Goal: Information Seeking & Learning: Learn about a topic

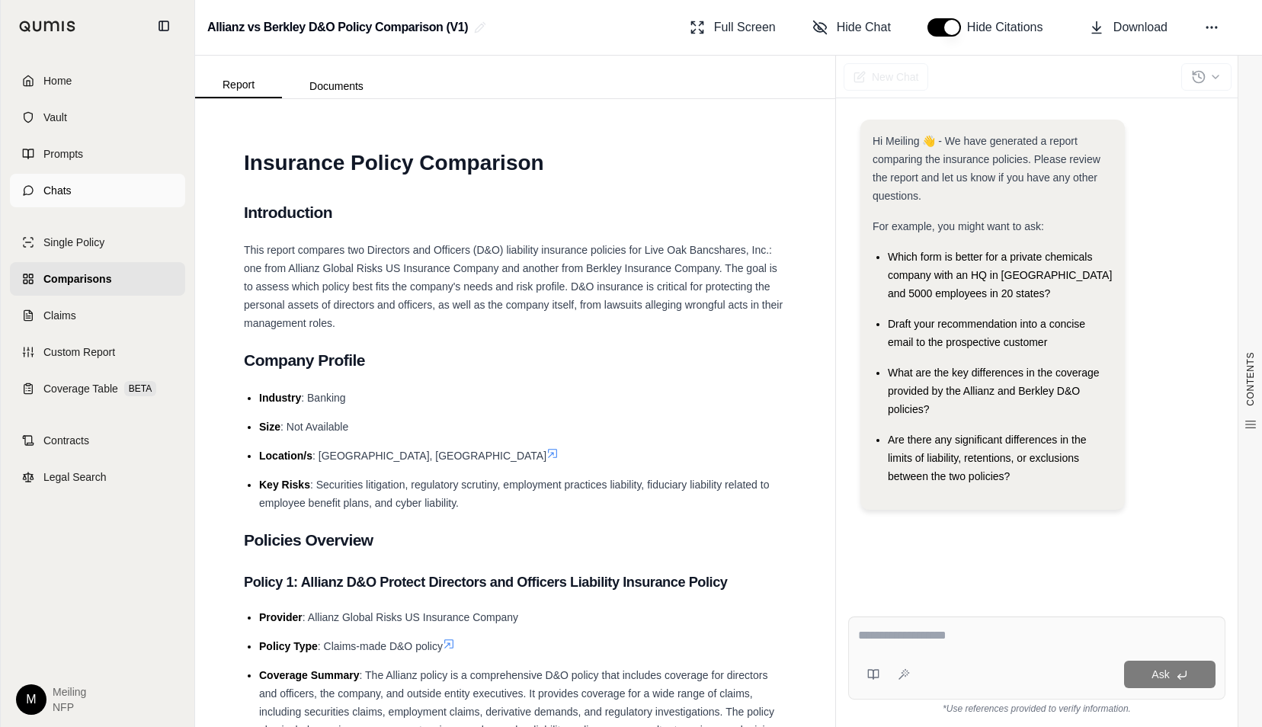
click at [84, 191] on link "Chats" at bounding box center [97, 191] width 175 height 34
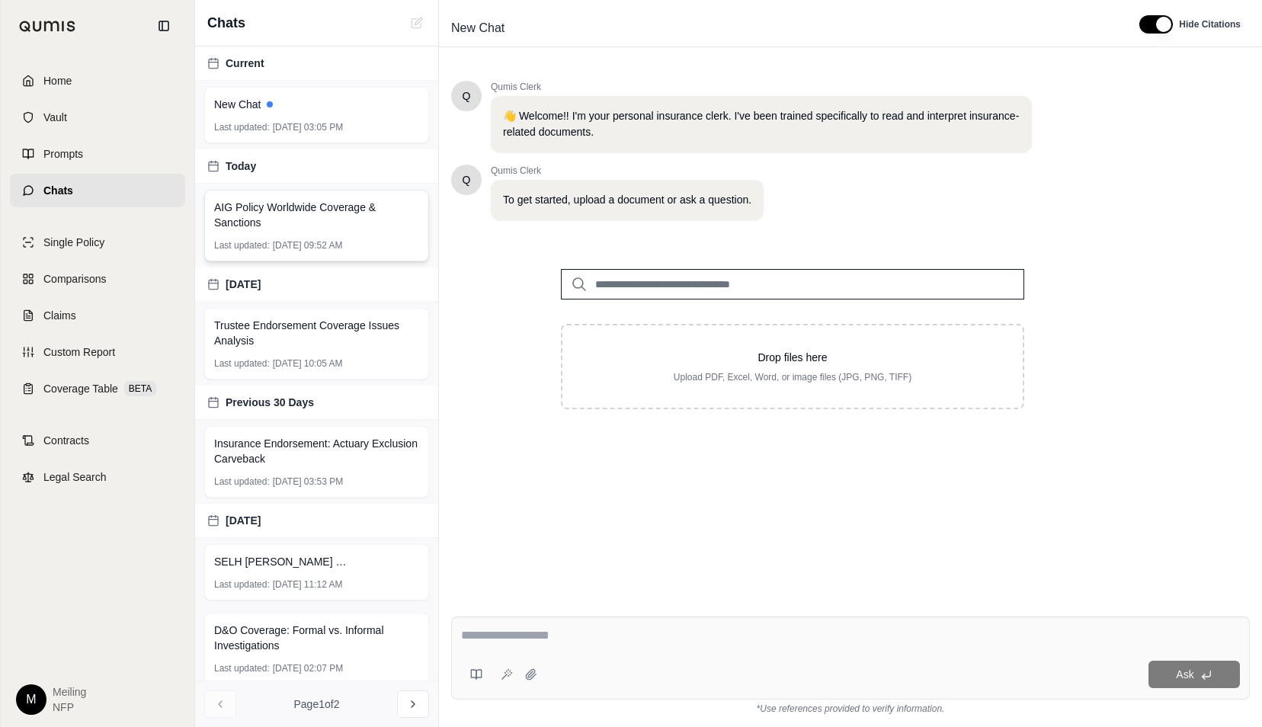
click at [339, 230] on div "AIG Policy Worldwide Coverage & Sanctions Last updated: [DATE] 09:52 AM" at bounding box center [316, 226] width 225 height 72
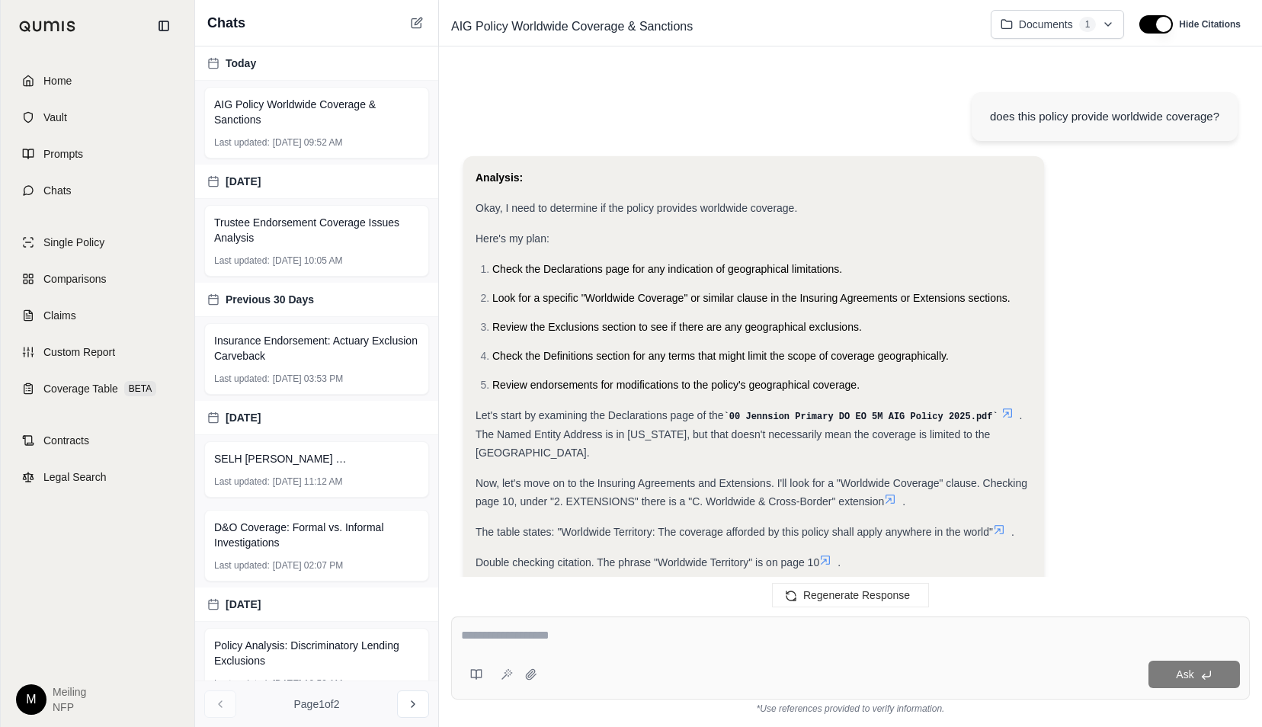
scroll to position [525, 0]
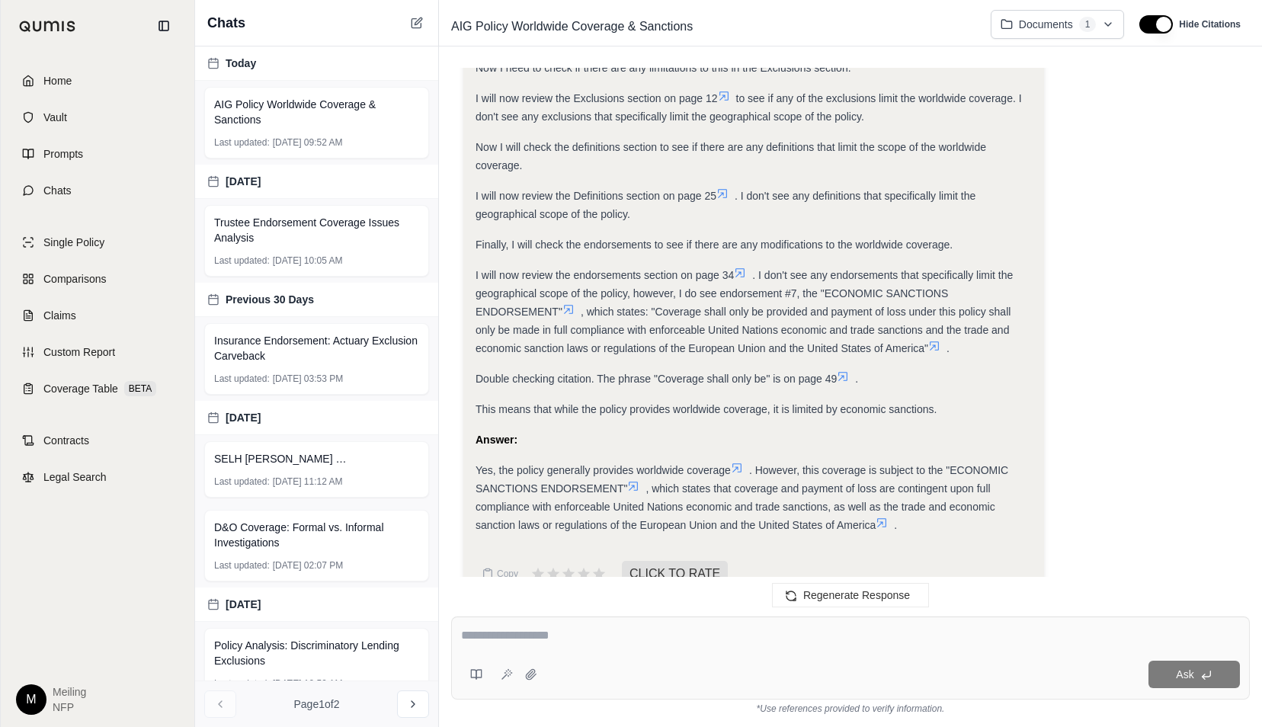
click at [738, 462] on icon at bounding box center [737, 468] width 12 height 12
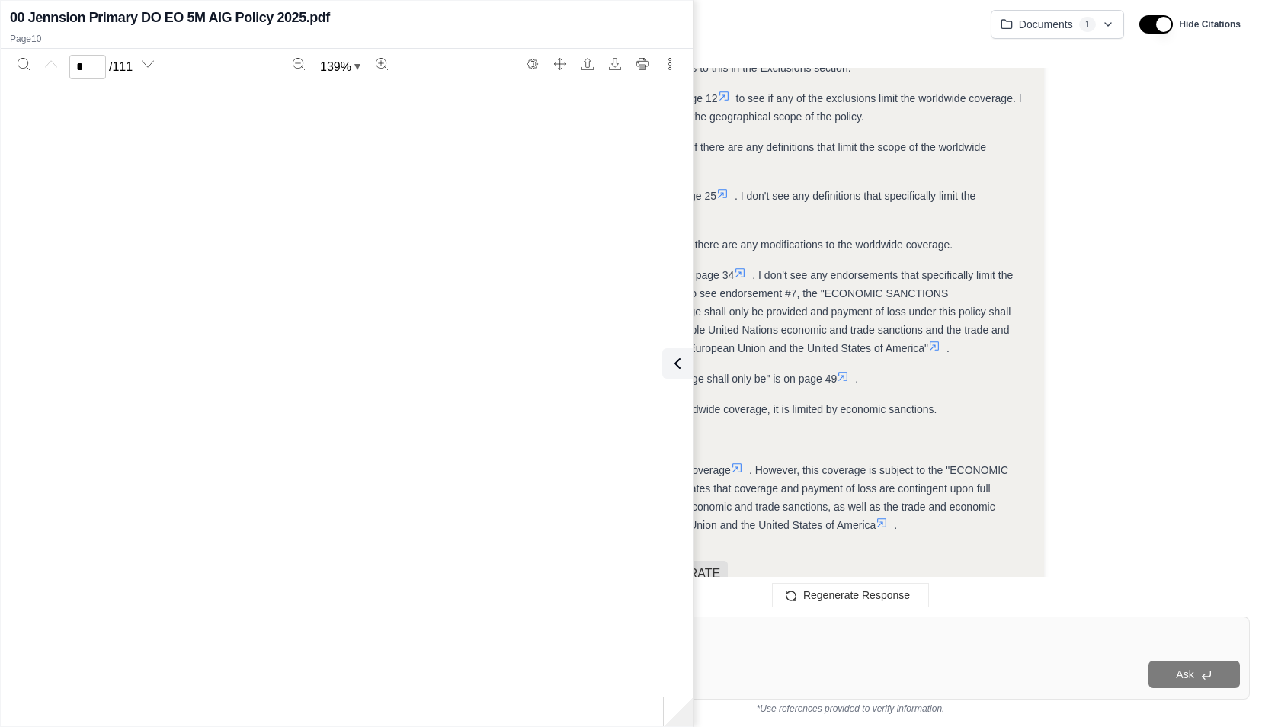
type input "**"
click at [27, 65] on icon "Search" at bounding box center [23, 63] width 11 height 11
type input "*"
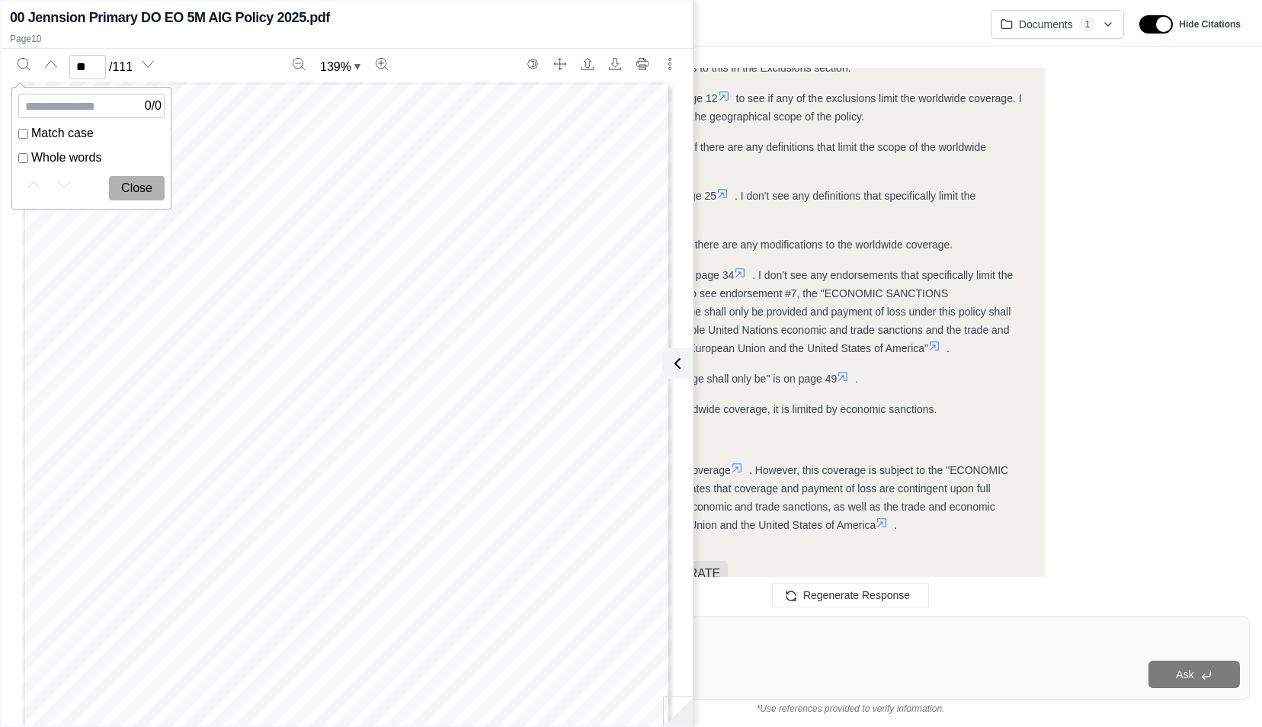
click at [316, 374] on div "Page 10" at bounding box center [346, 502] width 649 height 841
click at [130, 183] on button "Close" at bounding box center [137, 188] width 56 height 24
type input "**"
drag, startPoint x: 1175, startPoint y: 495, endPoint x: 1101, endPoint y: 524, distance: 79.1
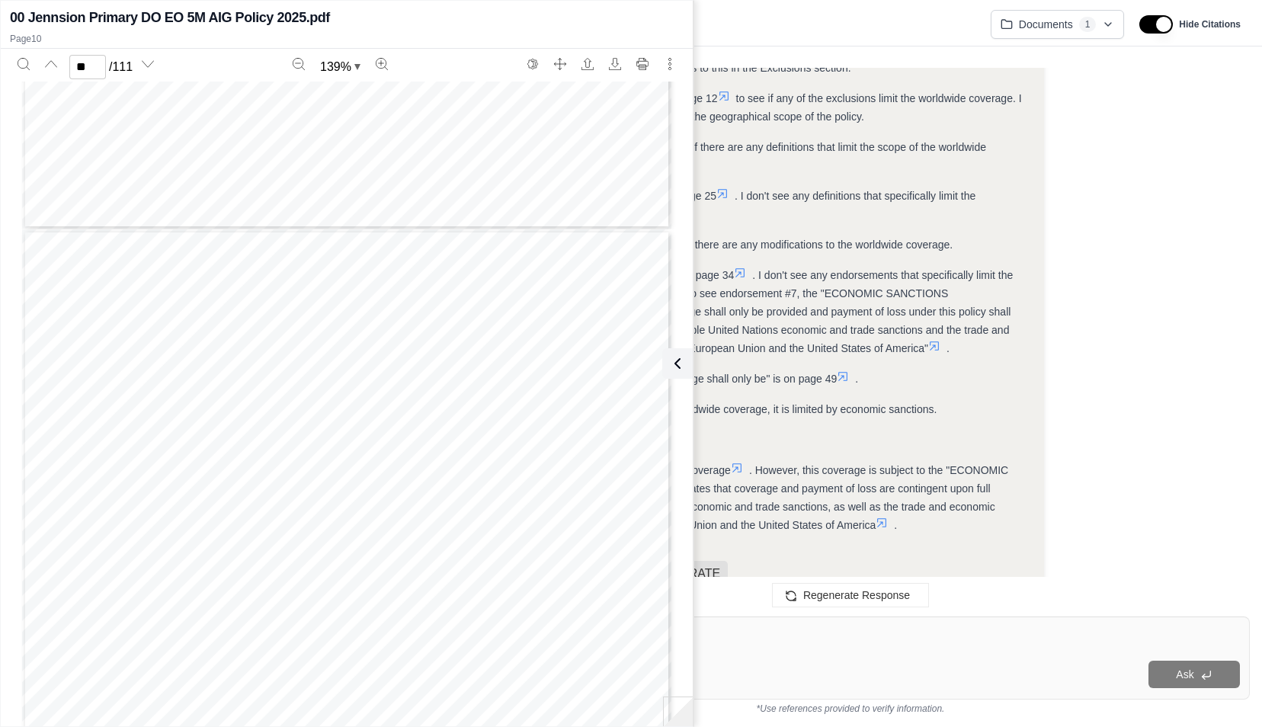
click at [1175, 495] on div "Analysis: Okay, I need to determine if the policy provides worldwide coverage. …" at bounding box center [850, 122] width 774 height 983
click at [681, 378] on button at bounding box center [674, 363] width 30 height 30
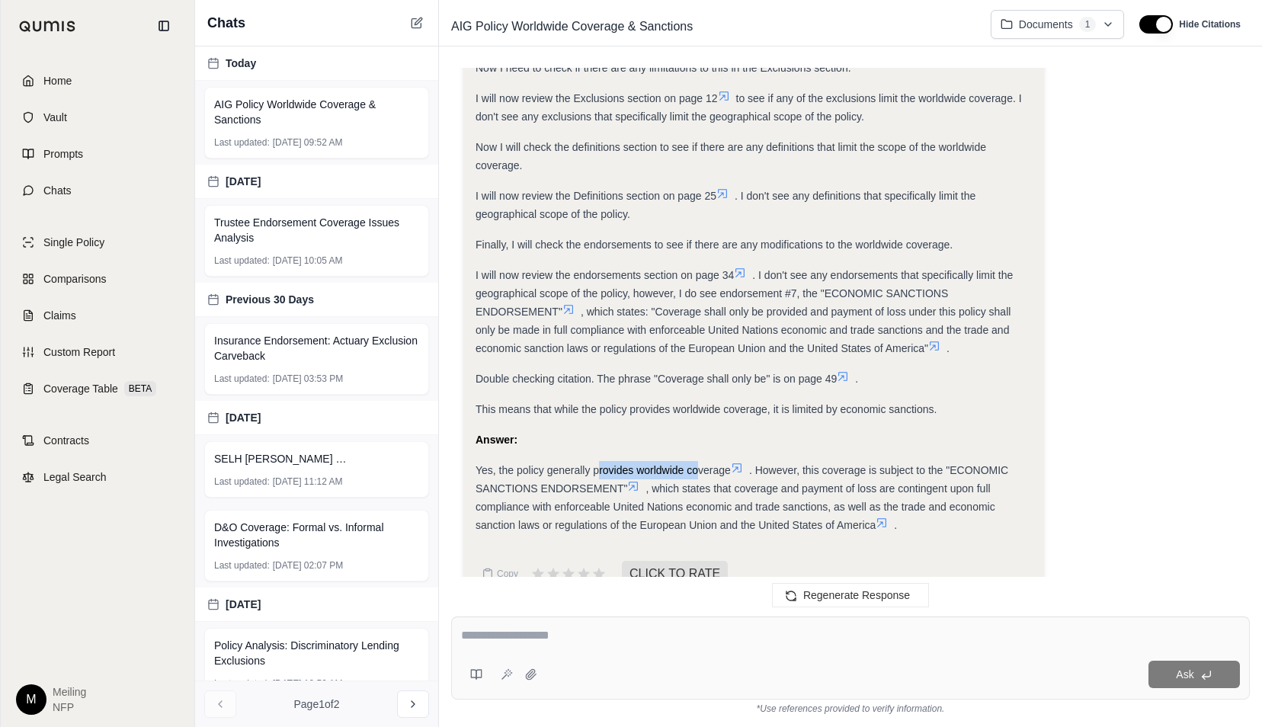
drag, startPoint x: 598, startPoint y: 451, endPoint x: 697, endPoint y: 449, distance: 99.1
click at [697, 464] on span "Yes, the policy generally provides worldwide coverage" at bounding box center [603, 470] width 255 height 12
drag, startPoint x: 697, startPoint y: 449, endPoint x: 599, endPoint y: 447, distance: 97.6
click at [614, 464] on span "Yes, the policy generally provides worldwide coverage" at bounding box center [603, 470] width 255 height 12
drag, startPoint x: 592, startPoint y: 451, endPoint x: 730, endPoint y: 451, distance: 138.0
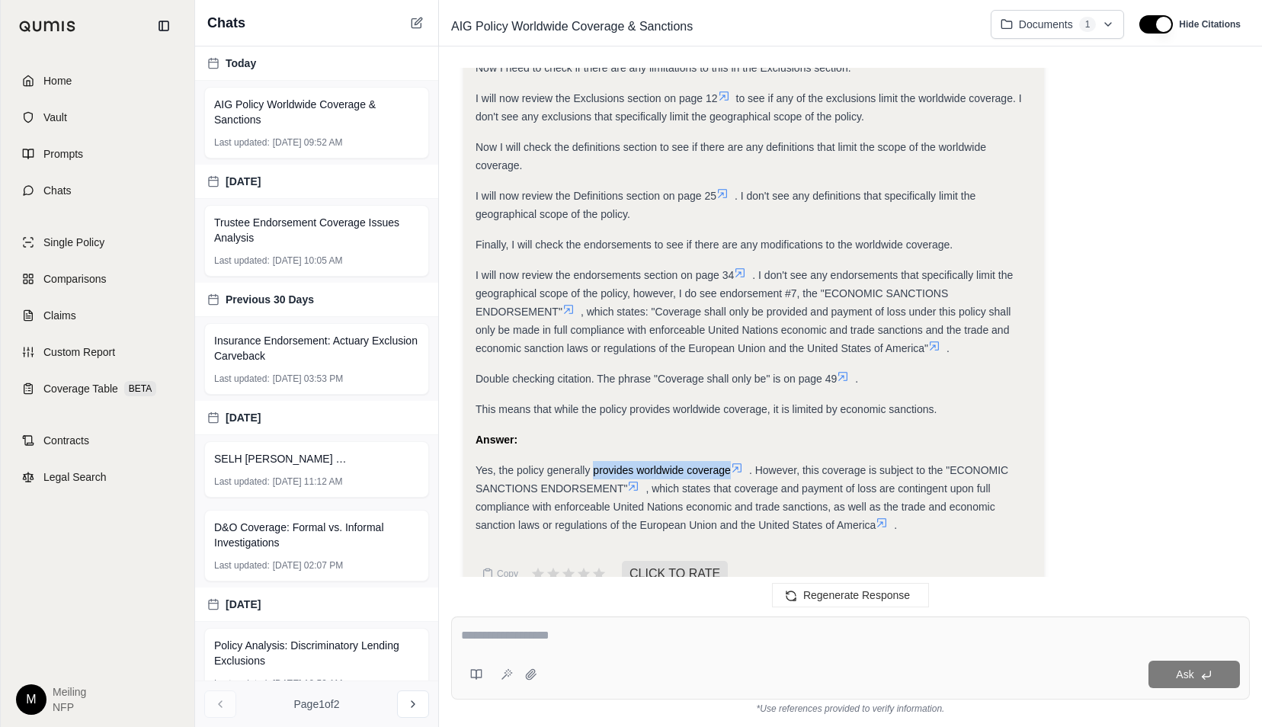
click at [730, 464] on span "Yes, the policy generally provides worldwide coverage" at bounding box center [603, 470] width 255 height 12
copy span "provides worldwide coverage"
click at [66, 190] on span "Chats" at bounding box center [57, 190] width 28 height 15
click at [64, 239] on span "Single Policy" at bounding box center [73, 242] width 61 height 15
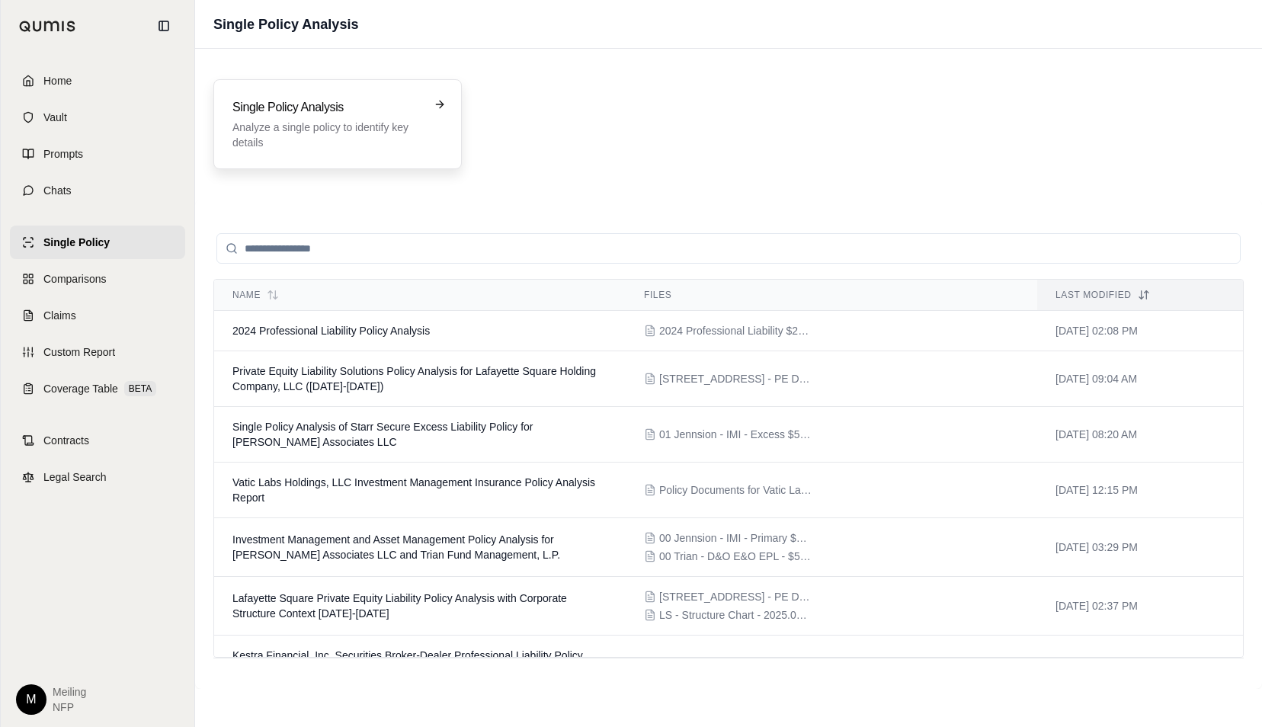
click at [352, 91] on div "Single Policy Analysis Analyze a single policy to identify key details" at bounding box center [337, 124] width 248 height 90
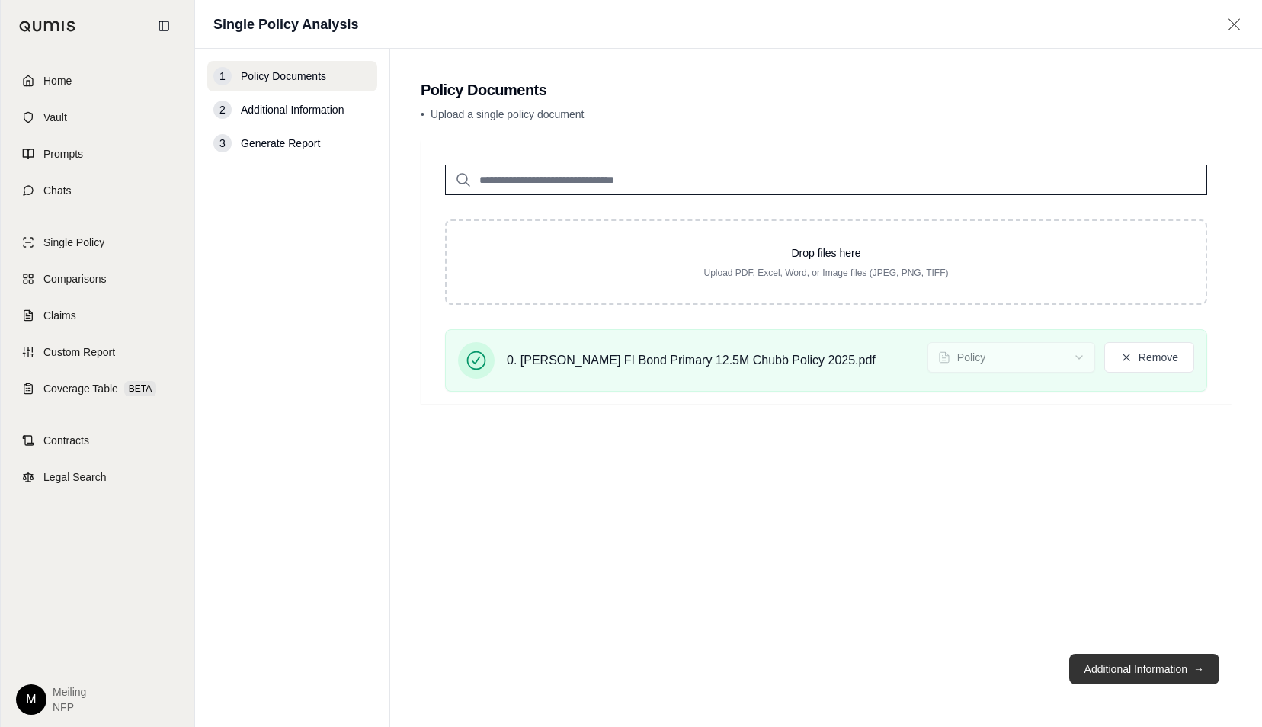
click at [1125, 678] on button "Additional Information →" at bounding box center [1144, 669] width 150 height 30
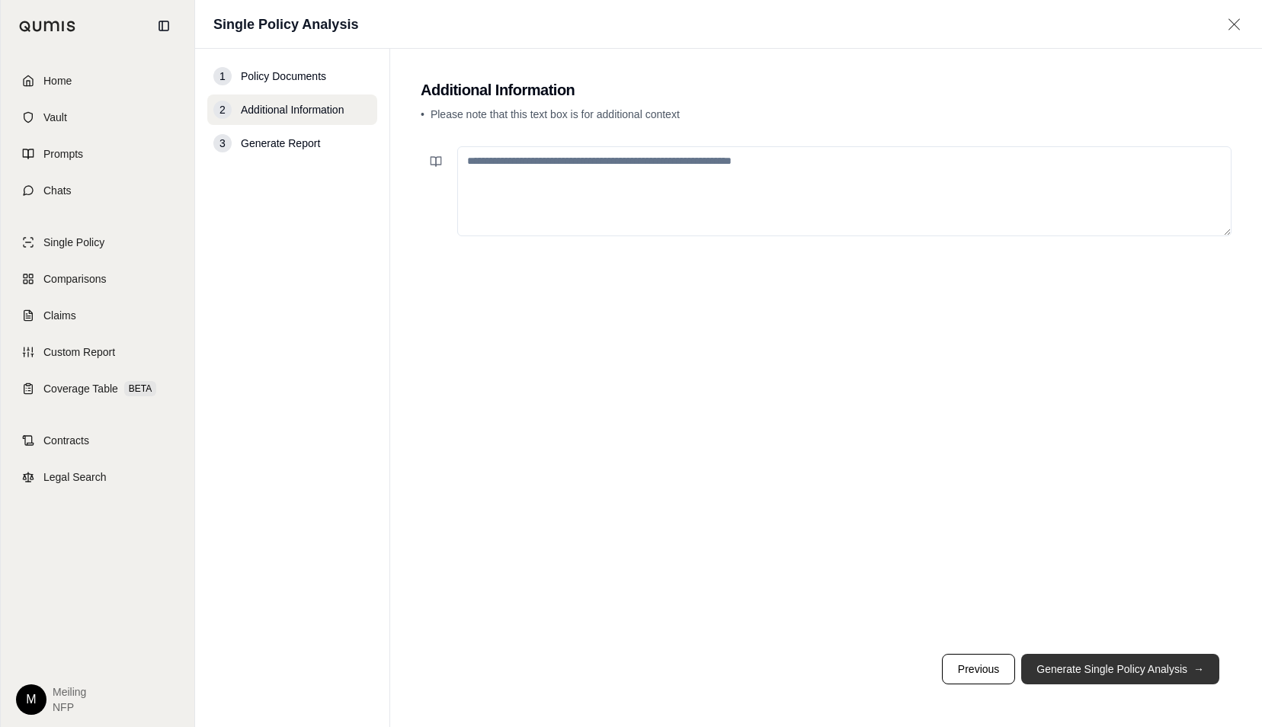
click at [1119, 679] on button "Generate Single Policy Analysis →" at bounding box center [1120, 669] width 198 height 30
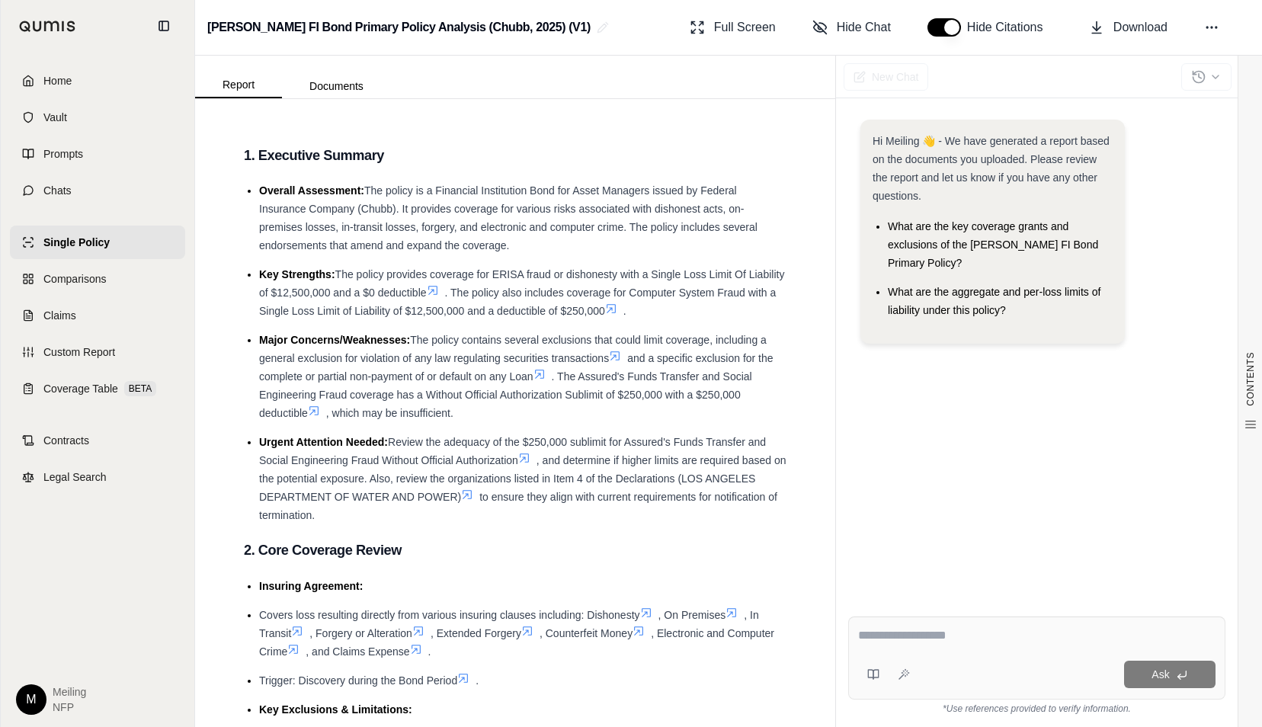
click at [938, 640] on textarea at bounding box center [1037, 636] width 358 height 18
type textarea "**********"
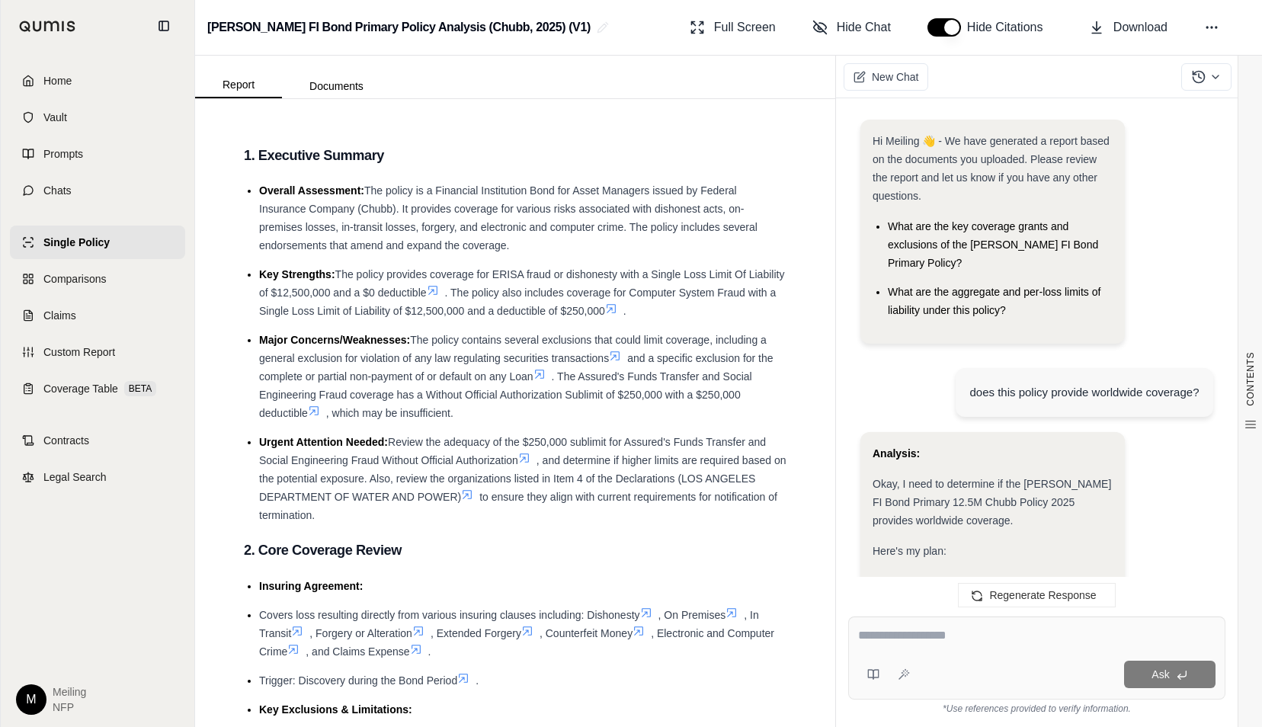
scroll to position [1954, 0]
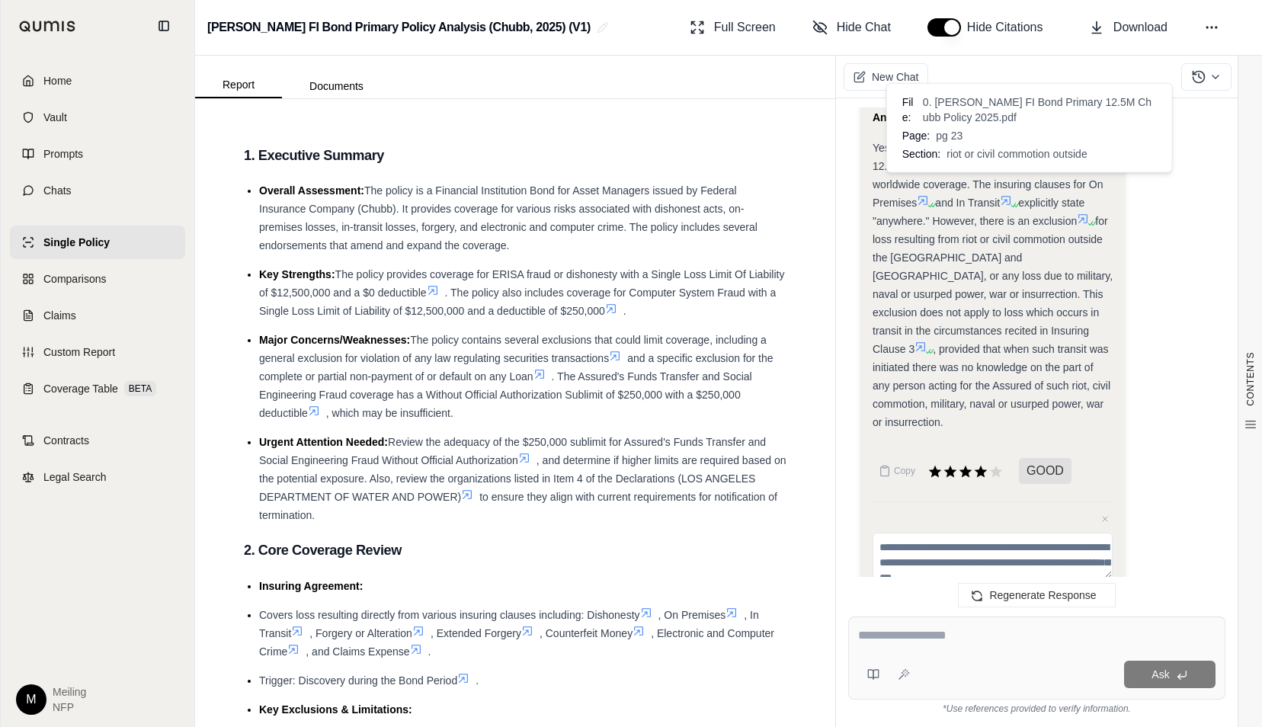
click at [1077, 213] on icon at bounding box center [1083, 219] width 12 height 12
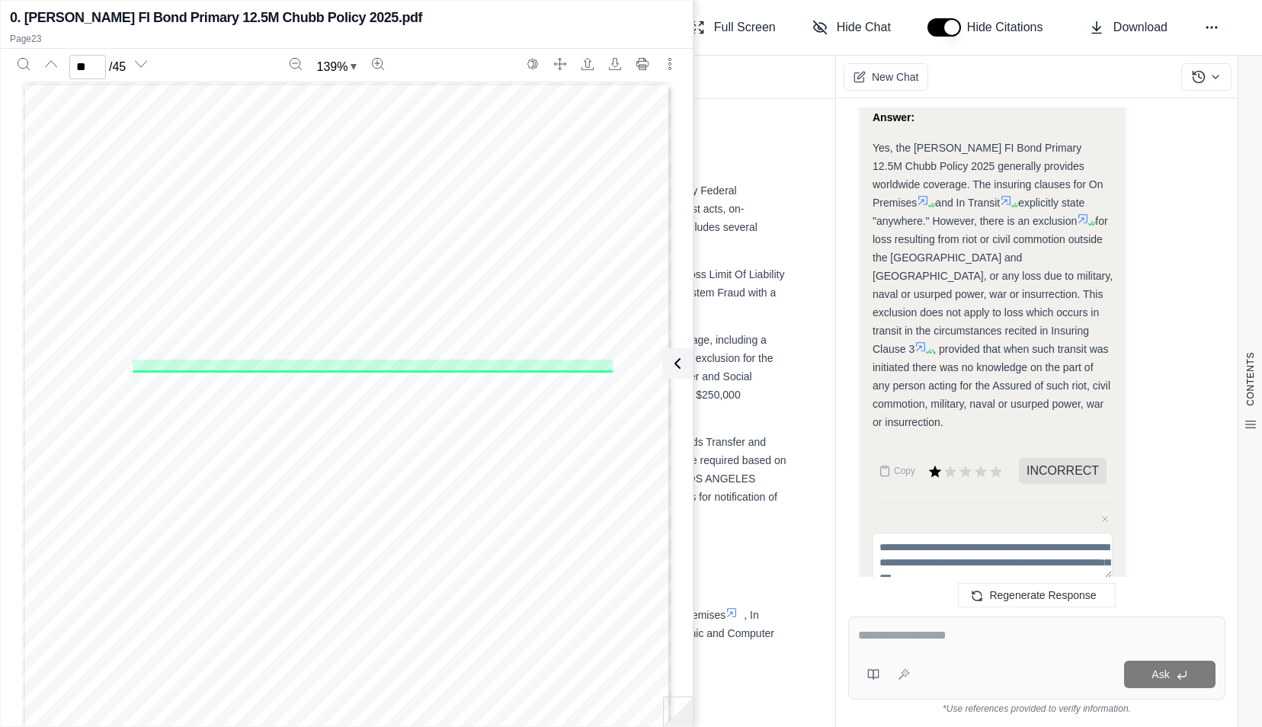
drag, startPoint x: 1063, startPoint y: 232, endPoint x: 1056, endPoint y: 203, distance: 29.8
click at [1063, 232] on div "Yes, the [PERSON_NAME] FI Bond Primary 12.5M Chubb Policy 2025 generally provid…" at bounding box center [993, 285] width 240 height 293
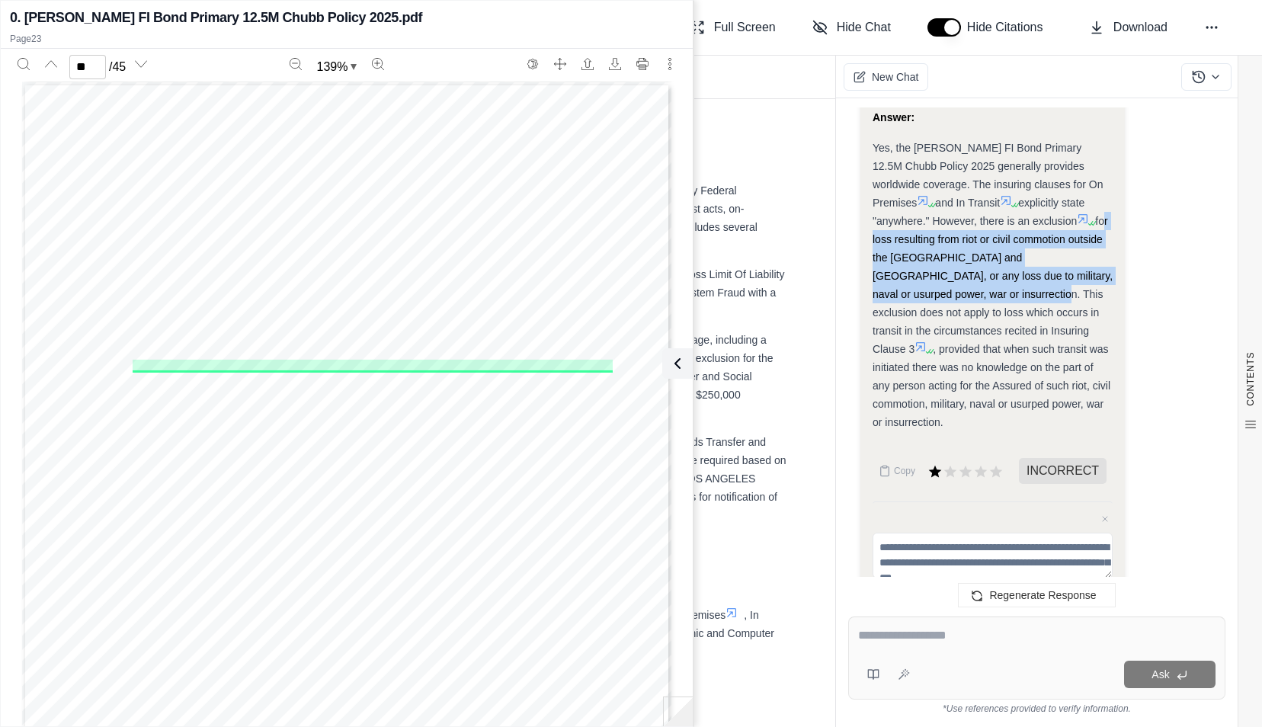
drag, startPoint x: 1046, startPoint y: 182, endPoint x: 935, endPoint y: 258, distance: 134.9
click at [935, 258] on span "for loss resulting from riot or civil commotion outside the [GEOGRAPHIC_DATA] a…" at bounding box center [993, 285] width 240 height 140
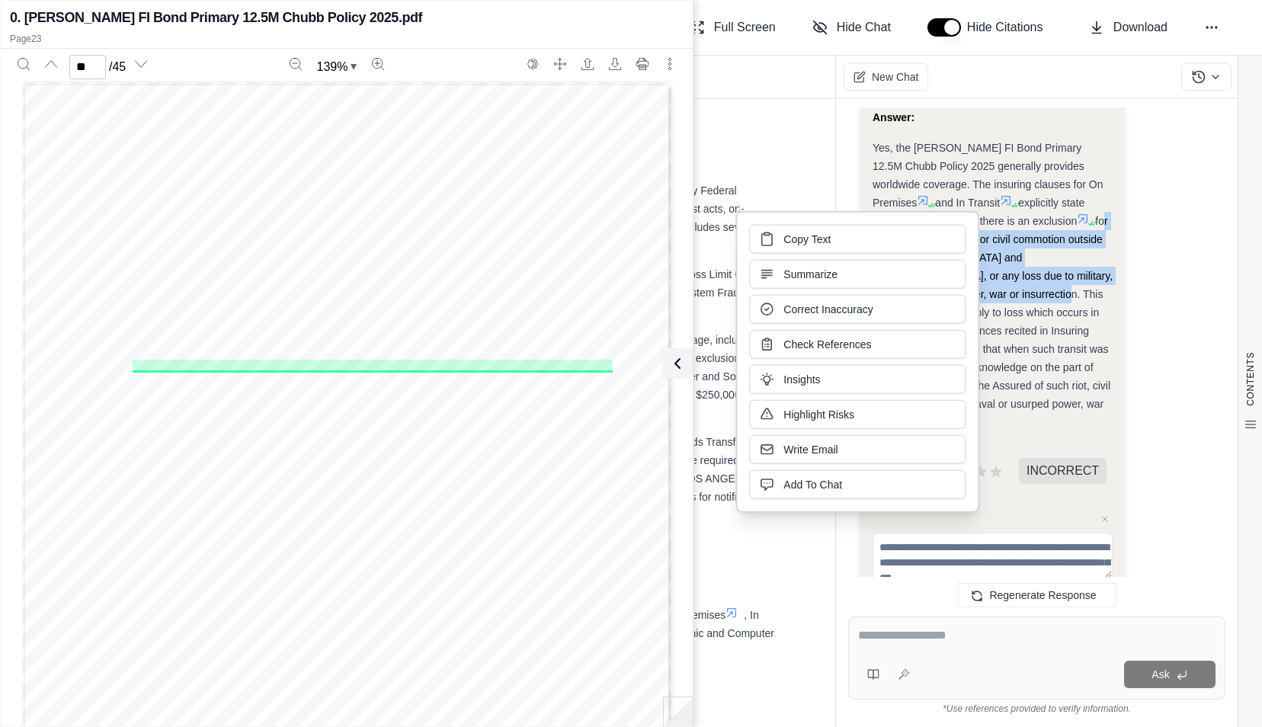
drag, startPoint x: 935, startPoint y: 258, endPoint x: 867, endPoint y: 241, distance: 69.3
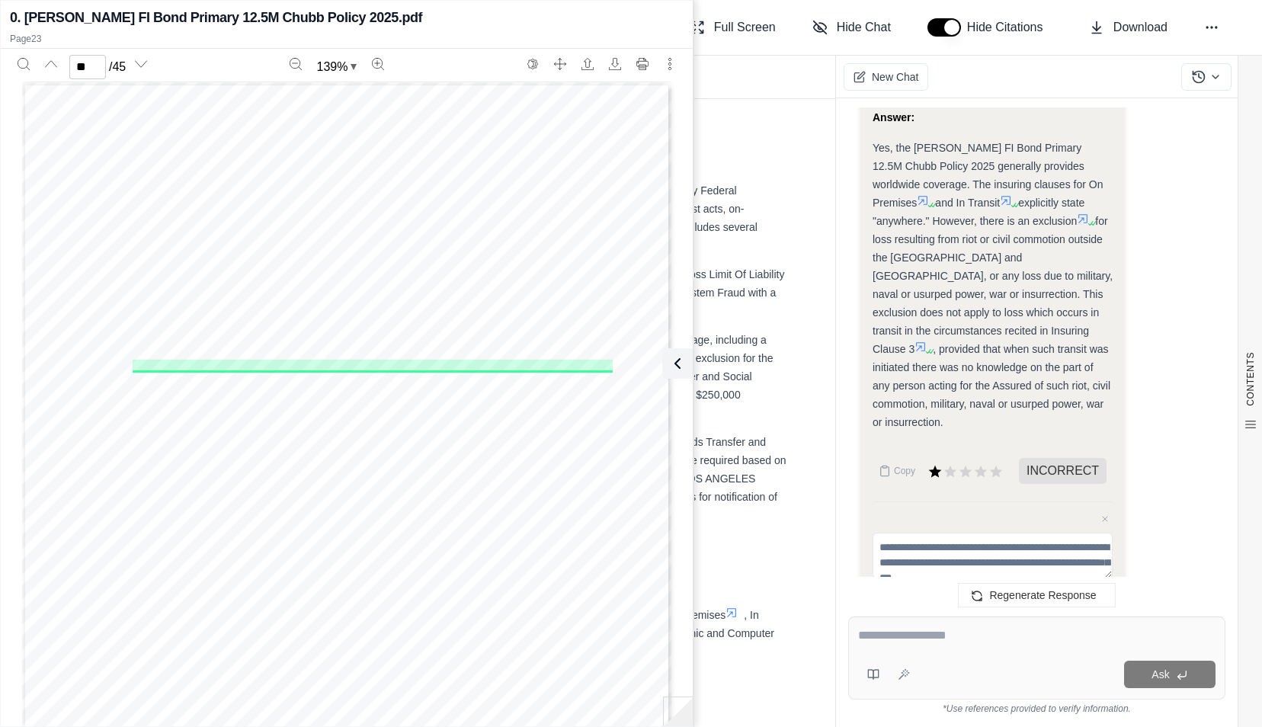
click at [1000, 194] on icon at bounding box center [1006, 200] width 12 height 12
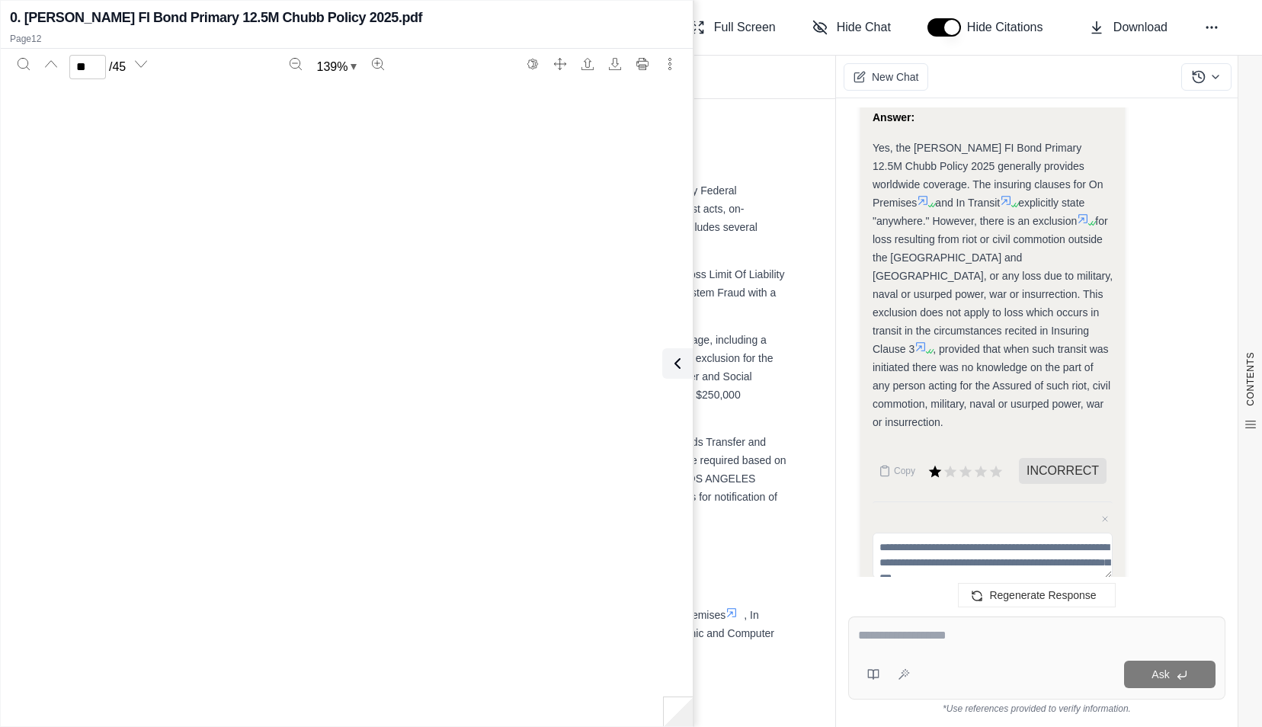
scroll to position [9245, 0]
type input "**"
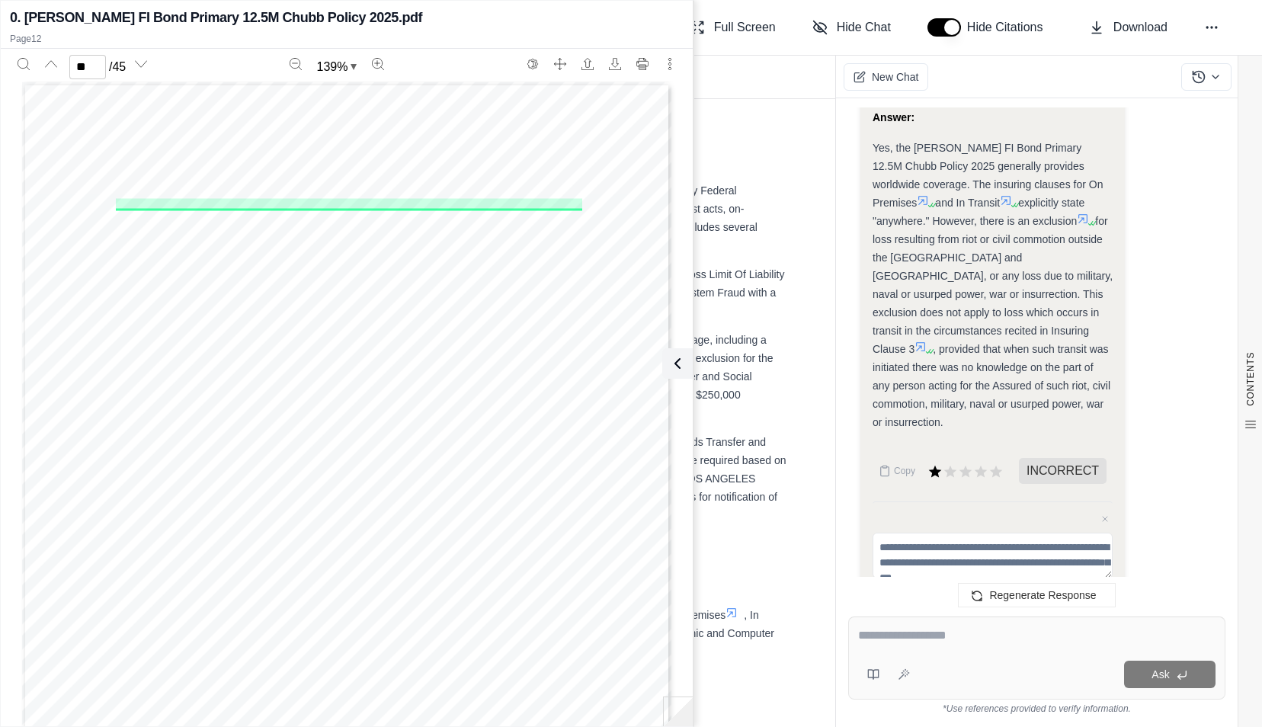
click at [675, 371] on icon at bounding box center [678, 363] width 18 height 18
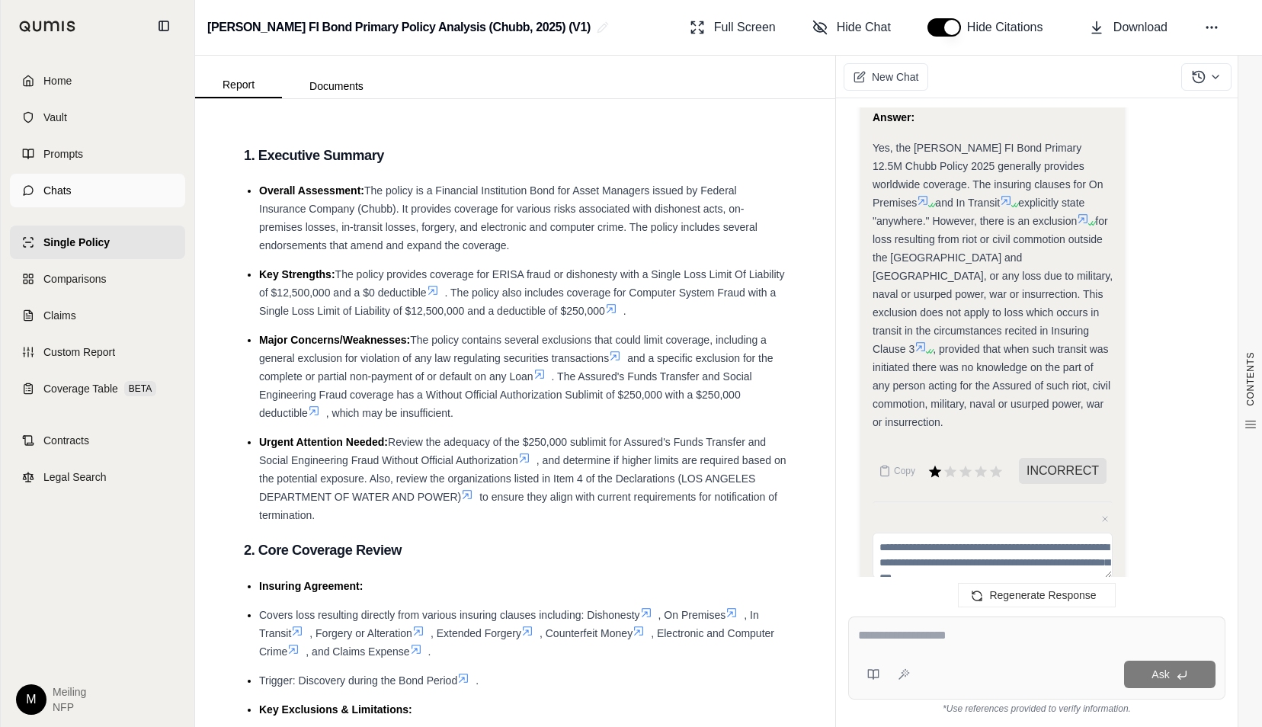
click at [72, 187] on link "Chats" at bounding box center [97, 191] width 175 height 34
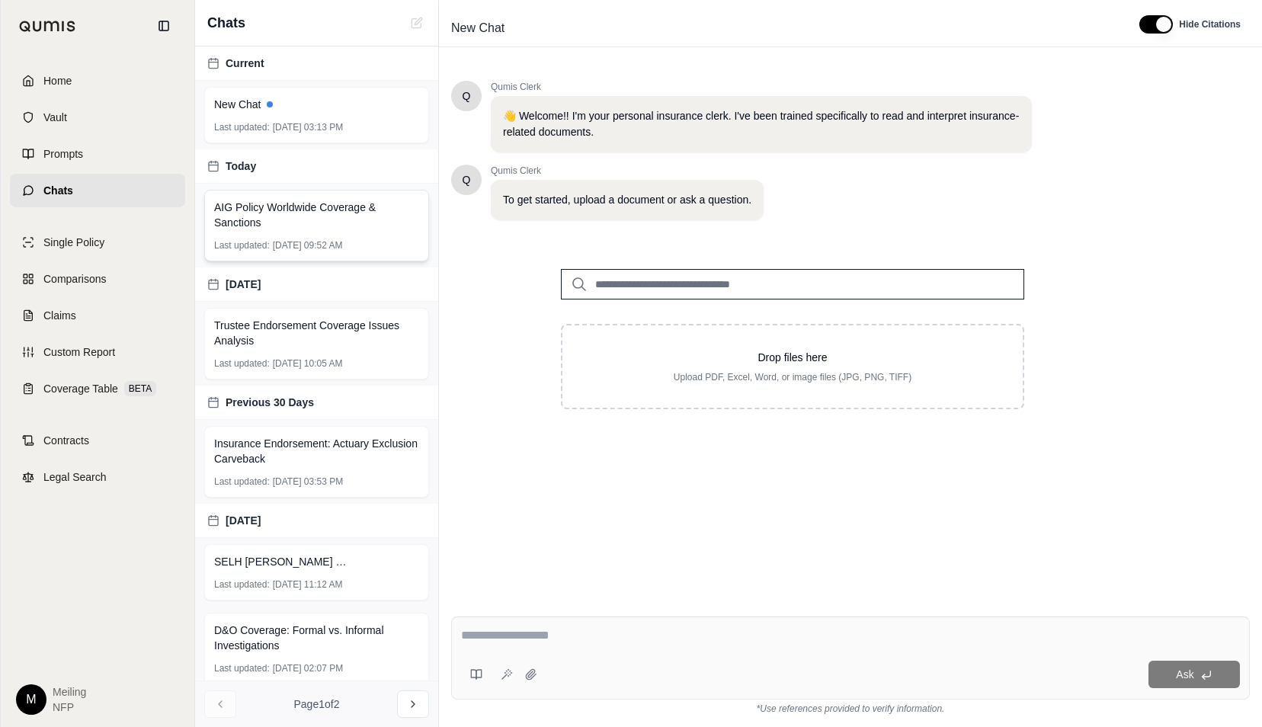
click at [322, 213] on span "AIG Policy Worldwide Coverage & Sanctions" at bounding box center [316, 215] width 205 height 30
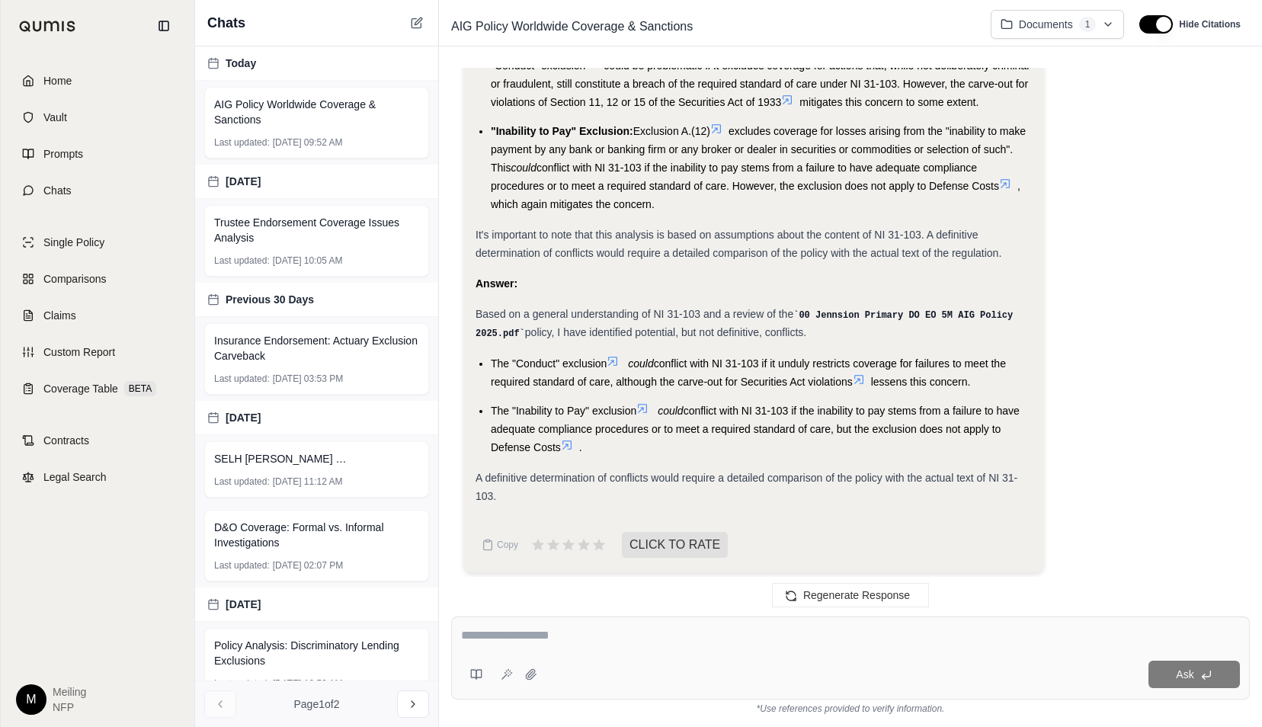
scroll to position [2615, 0]
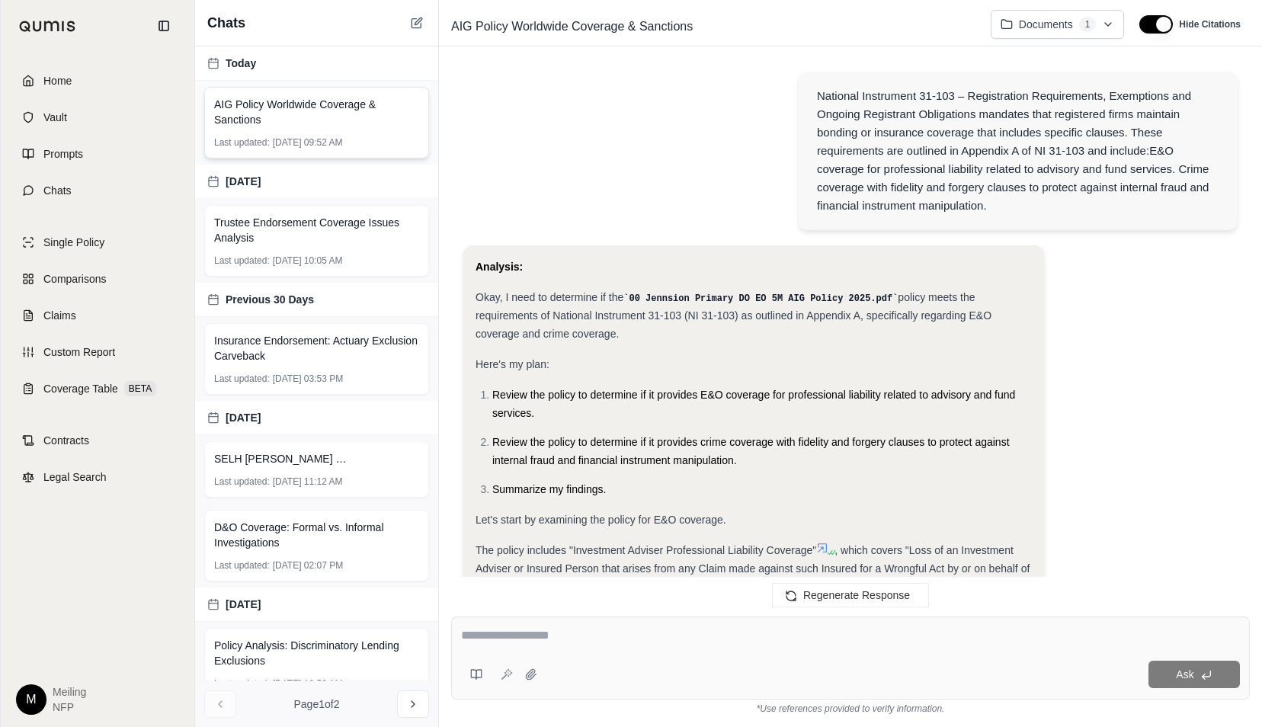
click at [333, 125] on span "AIG Policy Worldwide Coverage & Sanctions" at bounding box center [316, 112] width 205 height 30
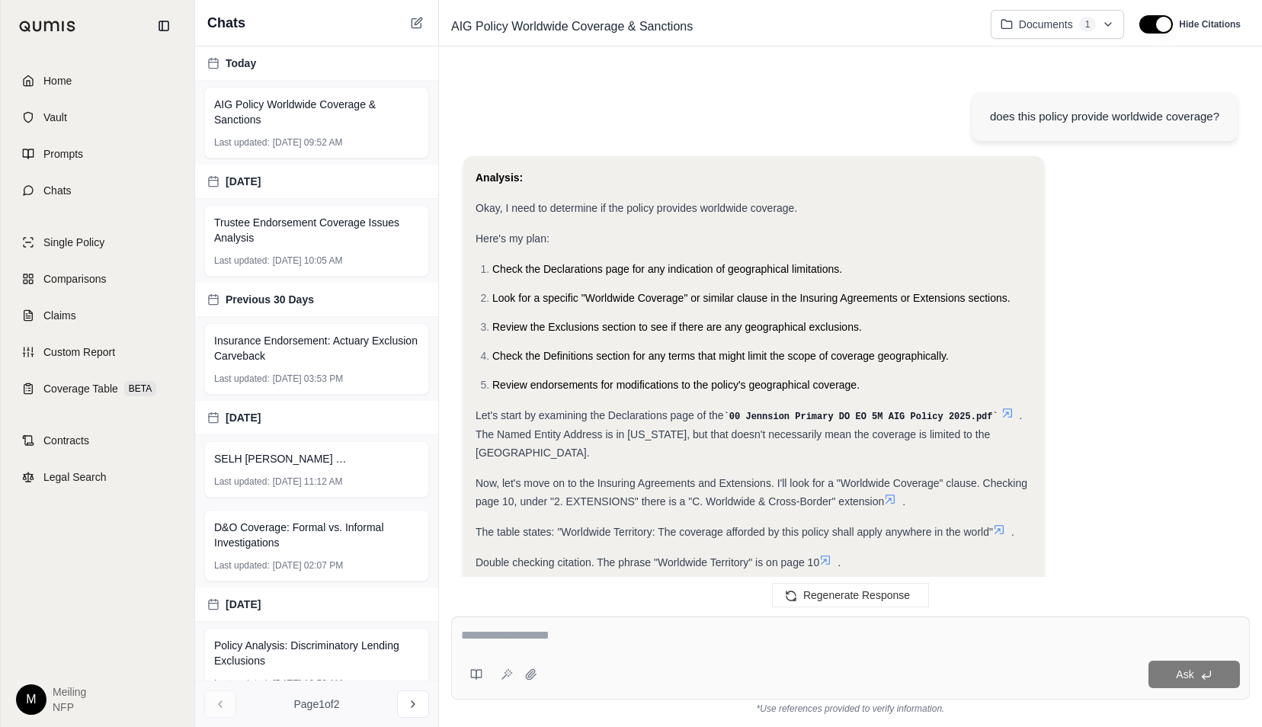
scroll to position [4191, 0]
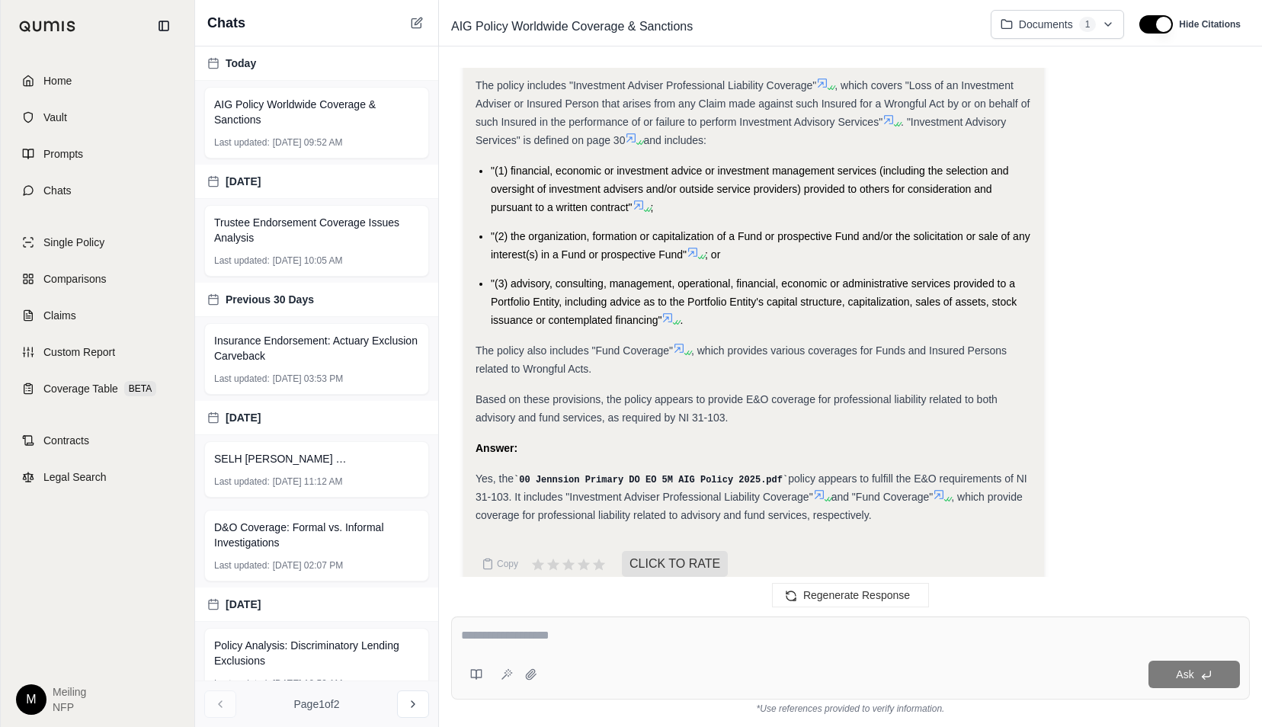
click at [888, 393] on span "Based on these provisions, the policy appears to provide E&O coverage for profe…" at bounding box center [737, 408] width 522 height 30
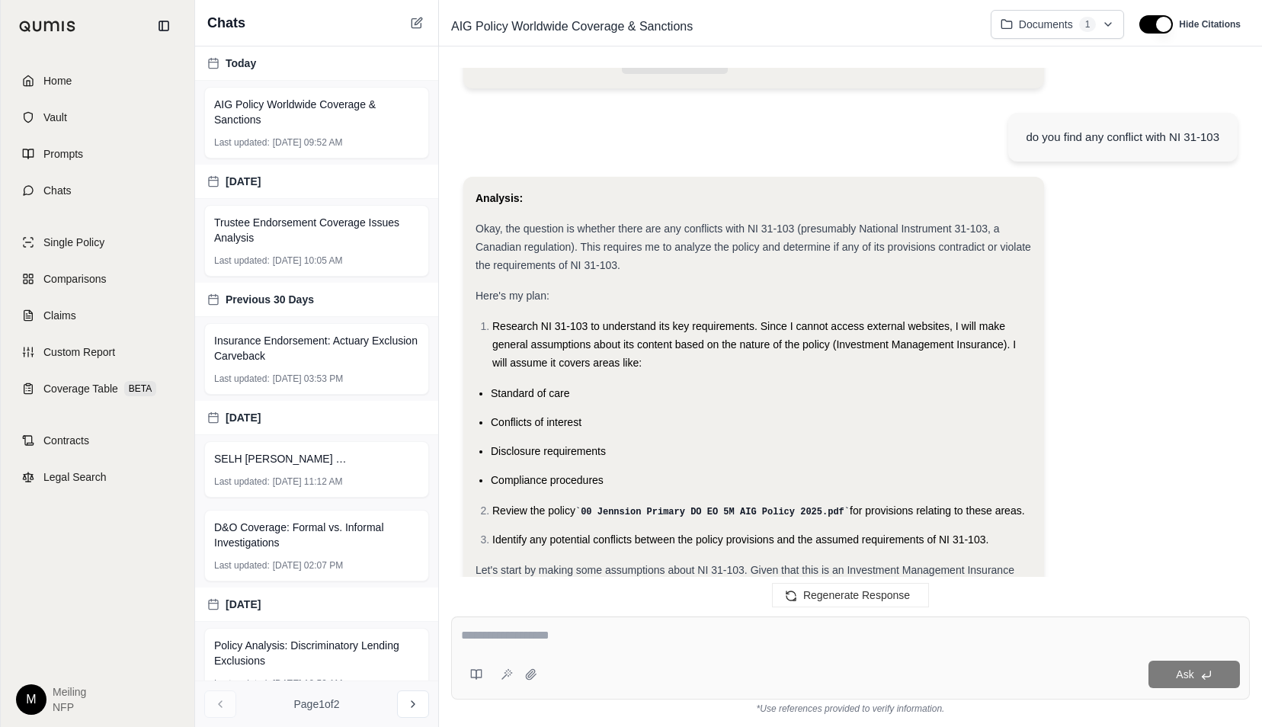
scroll to position [513, 0]
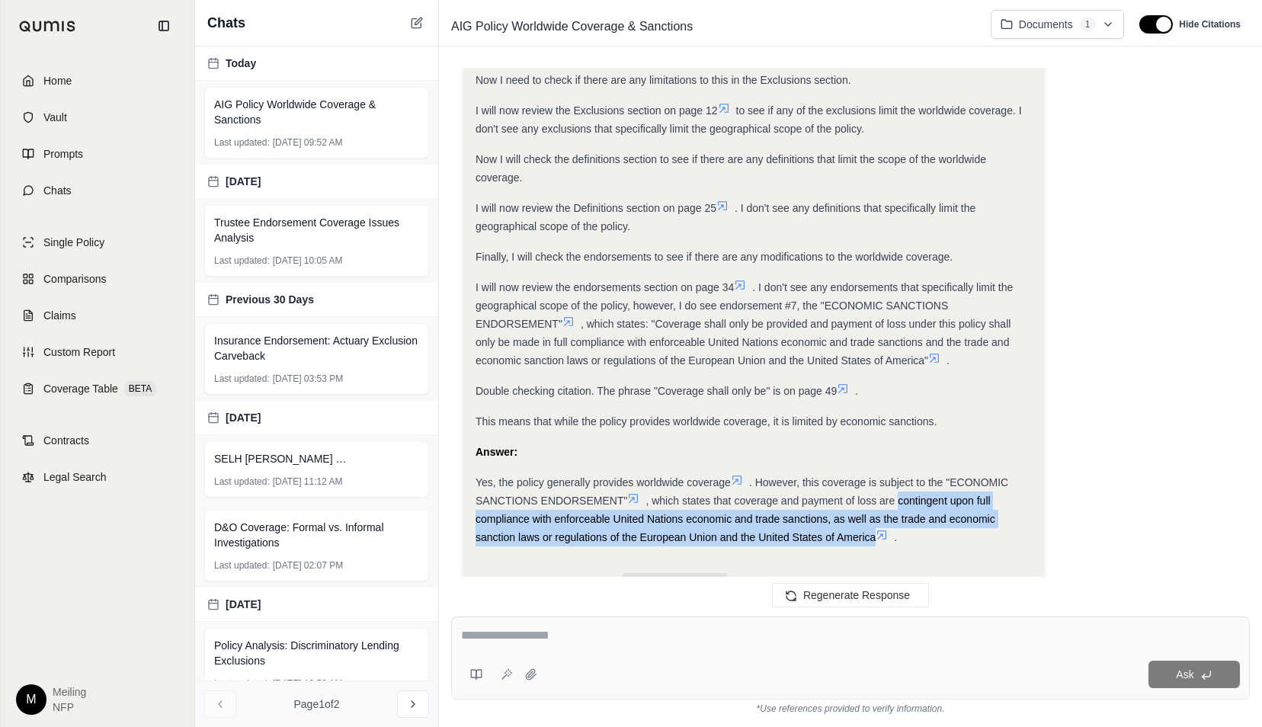
drag, startPoint x: 902, startPoint y: 482, endPoint x: 875, endPoint y: 518, distance: 45.3
click at [875, 518] on span ", which states that coverage and payment of loss are contingent upon full compl…" at bounding box center [736, 519] width 520 height 49
copy span "contingent upon full compliance with enforceable United Nations economic and tr…"
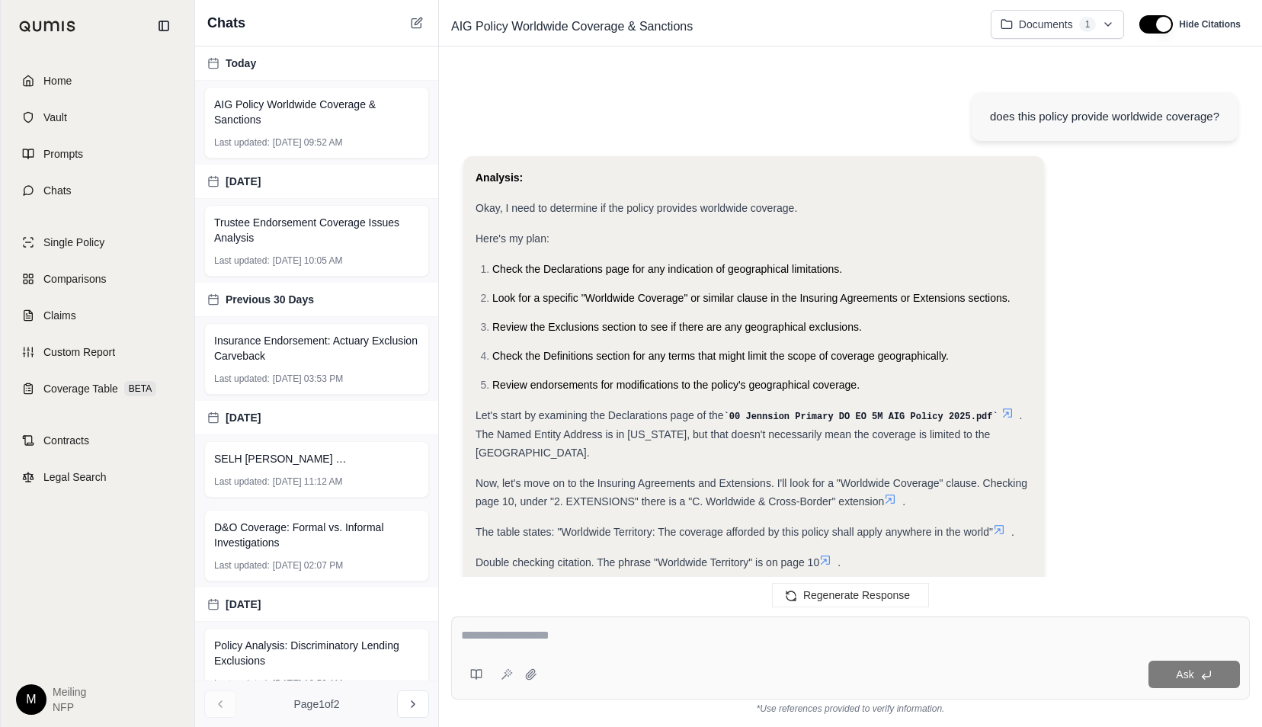
scroll to position [0, 0]
